Goal: Transaction & Acquisition: Purchase product/service

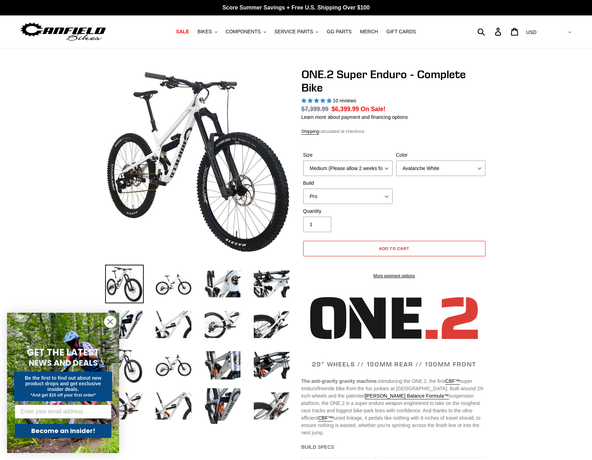
select select "highest-rating"
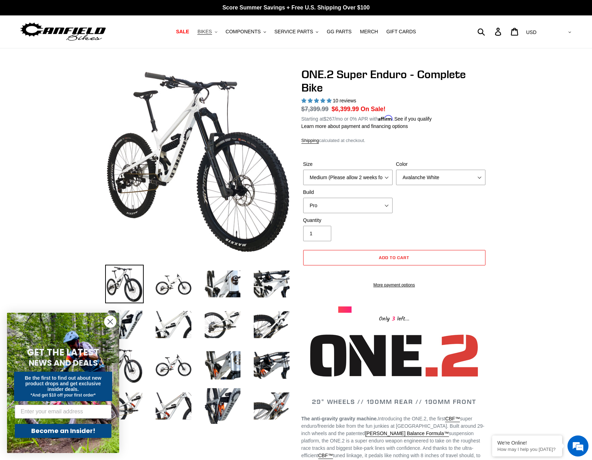
click at [217, 33] on icon ".cls-1{fill:#231f20}" at bounding box center [216, 32] width 2 height 2
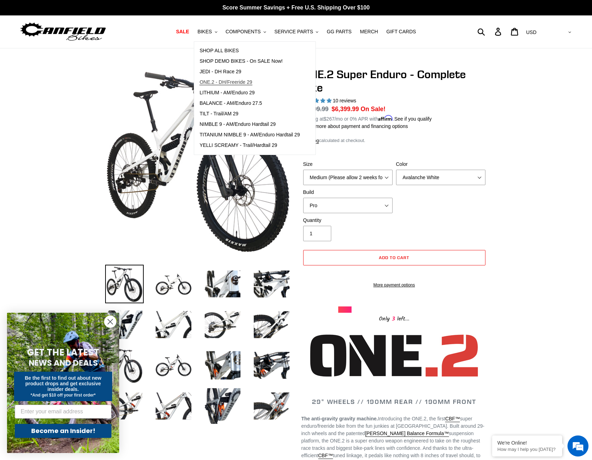
click at [236, 84] on span "ONE.2 - DH/Freeride 29" at bounding box center [225, 82] width 53 height 6
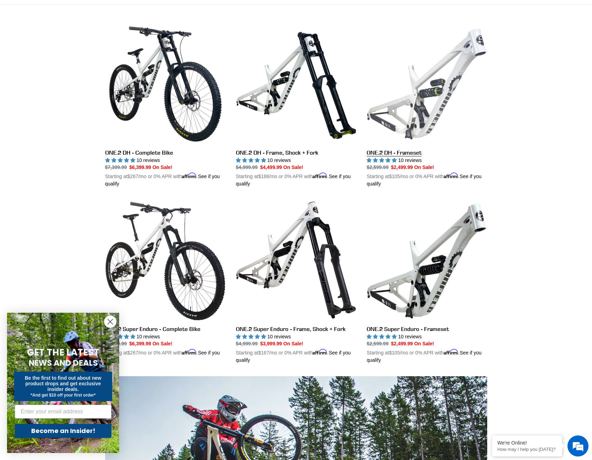
click at [427, 99] on link "ONE.2 DH - Frameset" at bounding box center [427, 106] width 120 height 164
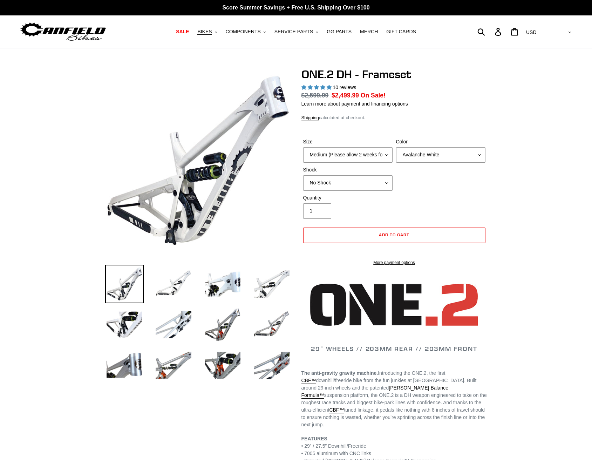
select select "highest-rating"
